Goal: Task Accomplishment & Management: Use online tool/utility

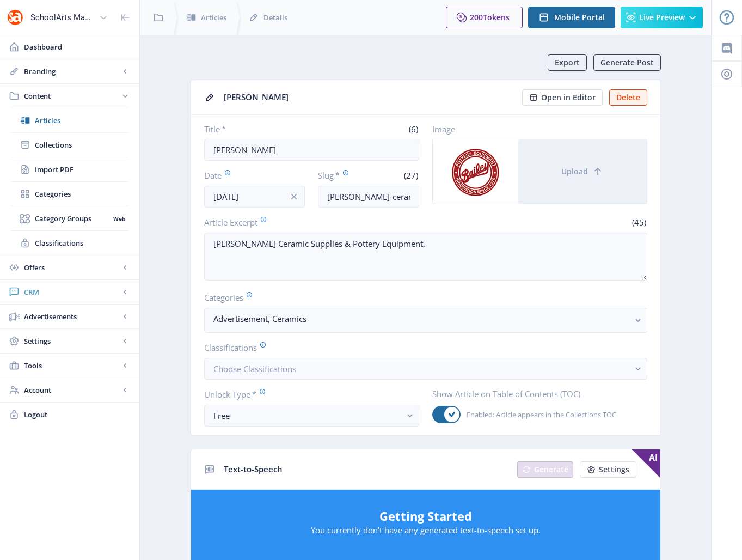
click at [33, 293] on span "CRM" at bounding box center [72, 291] width 96 height 11
click at [54, 167] on span "Readers" at bounding box center [82, 169] width 94 height 11
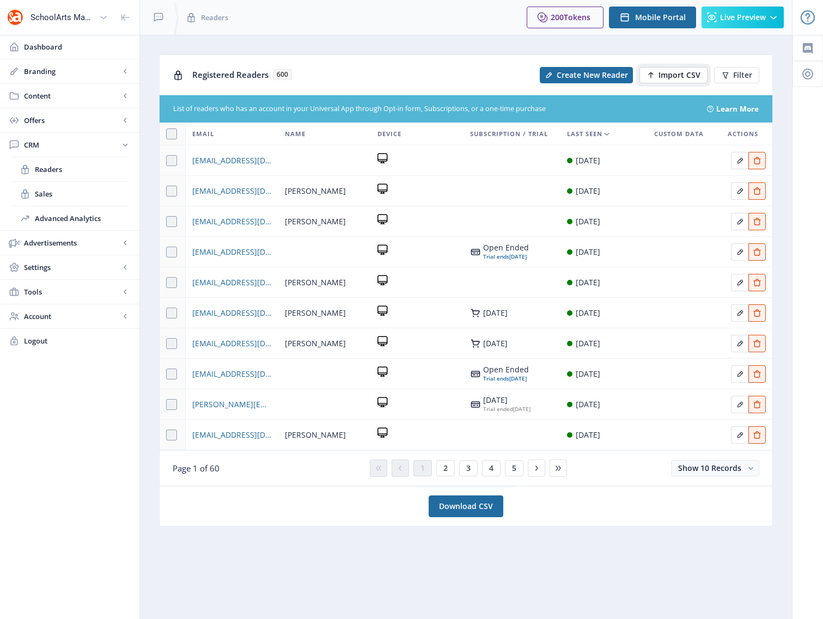
click at [672, 78] on span "Import CSV" at bounding box center [679, 75] width 42 height 9
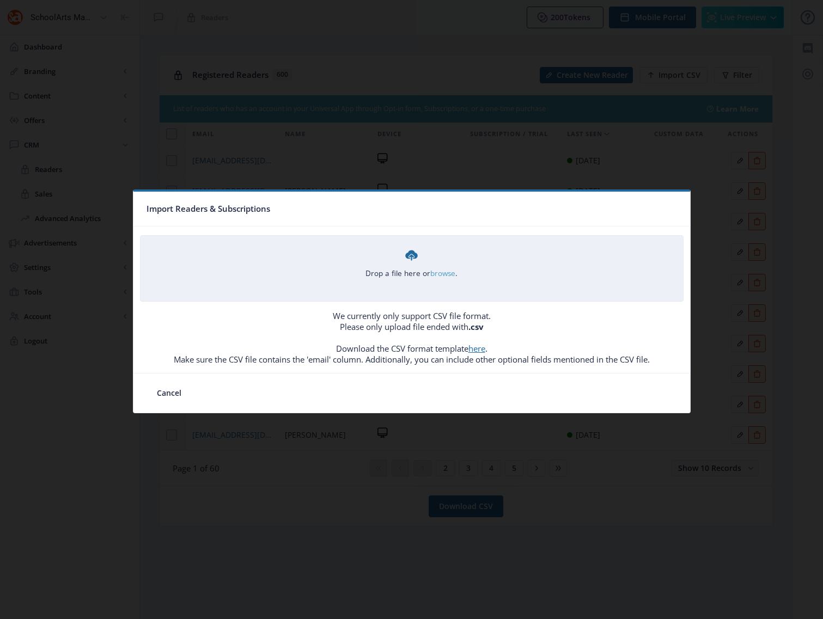
click at [0, 0] on link "browse" at bounding box center [0, 0] width 0 height 0
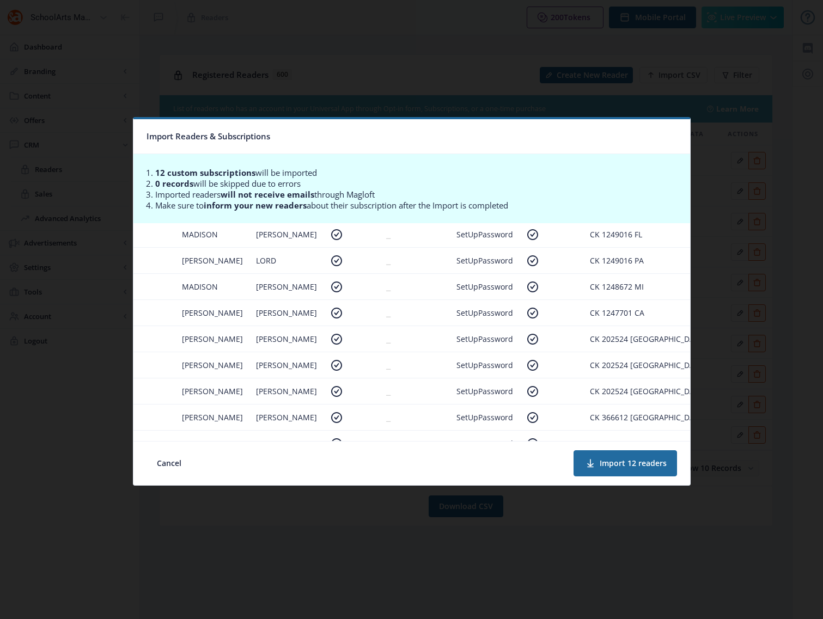
scroll to position [126, 286]
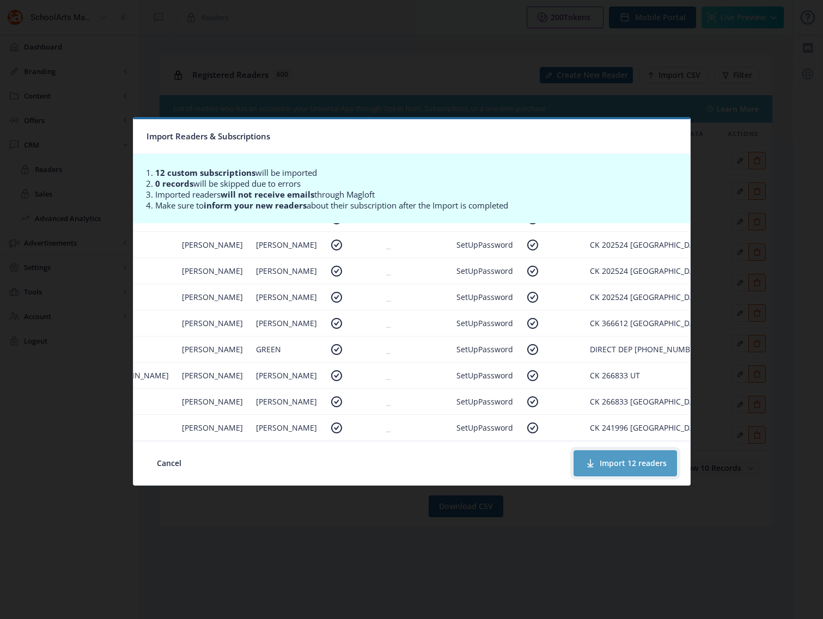
click at [596, 464] on span at bounding box center [590, 463] width 13 height 13
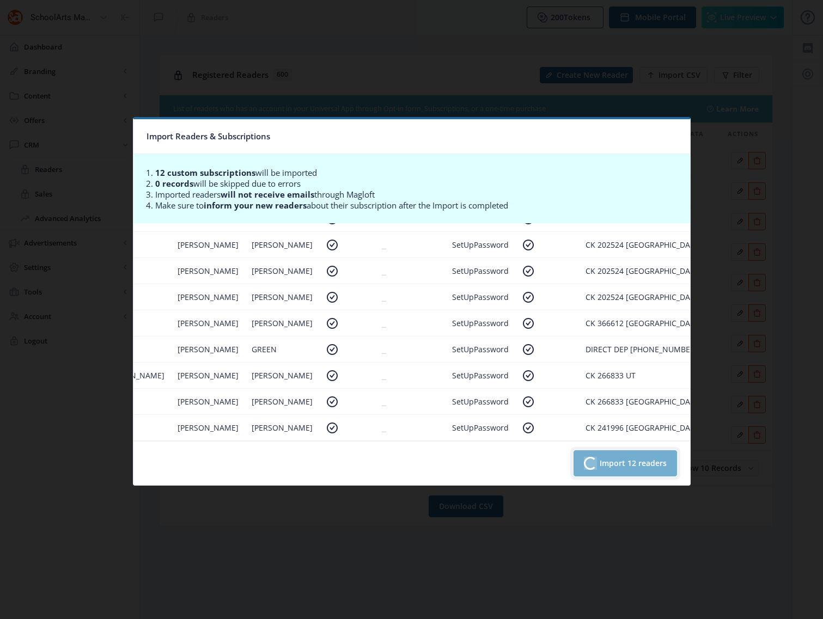
scroll to position [126, 281]
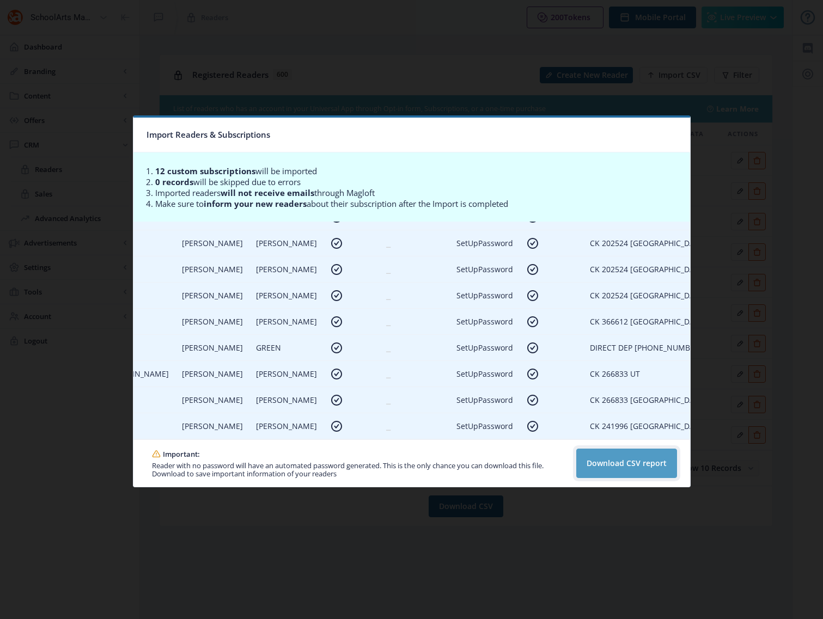
click at [610, 469] on button "Download CSV report" at bounding box center [626, 463] width 101 height 29
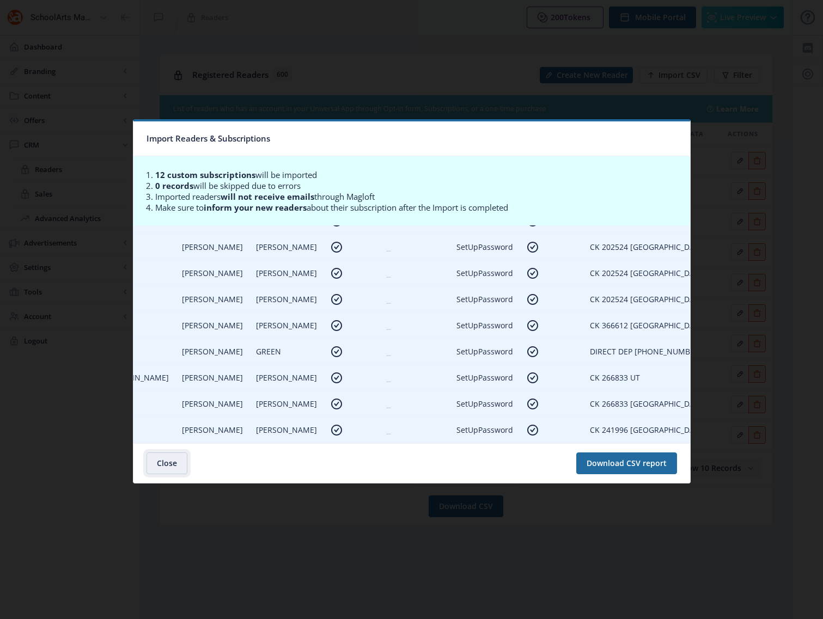
click at [163, 460] on button "Close" at bounding box center [166, 463] width 41 height 22
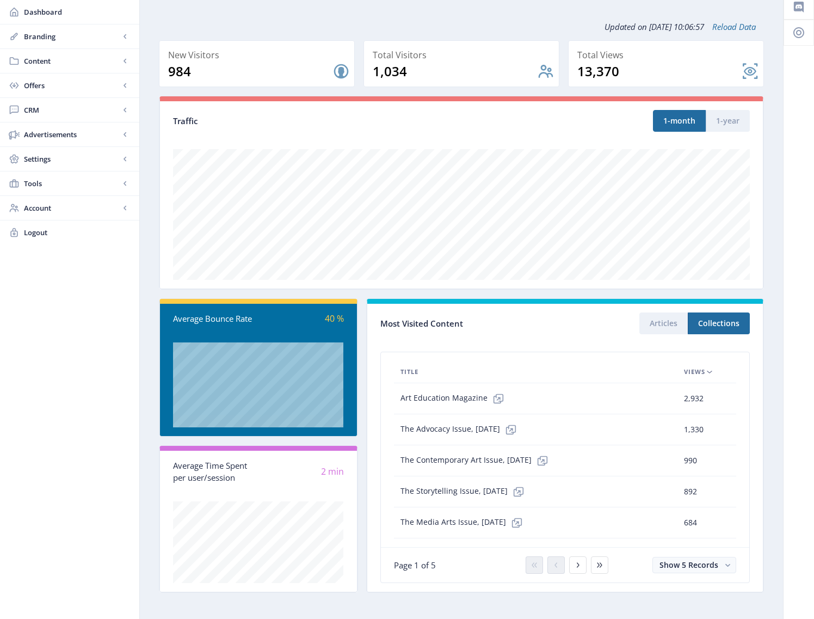
scroll to position [46, 0]
